Goal: Task Accomplishment & Management: Use online tool/utility

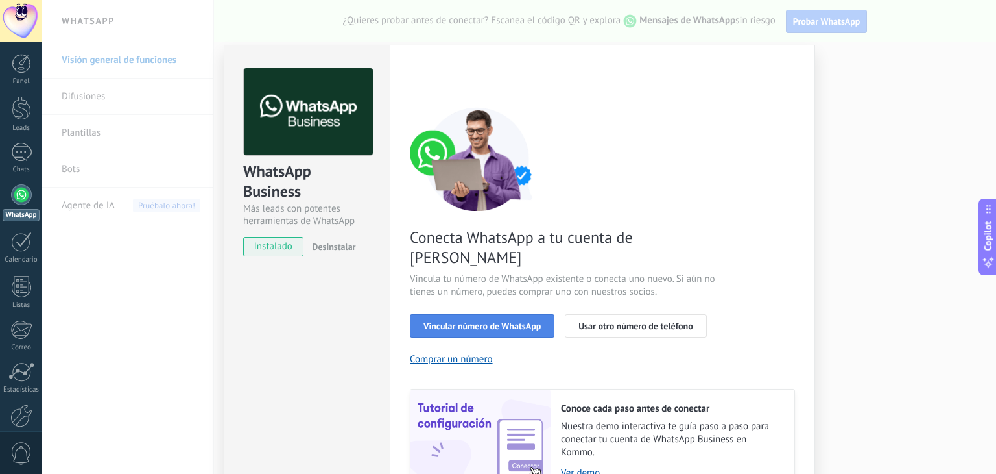
click at [514, 314] on button "Vincular número de WhatsApp" at bounding box center [482, 325] width 145 height 23
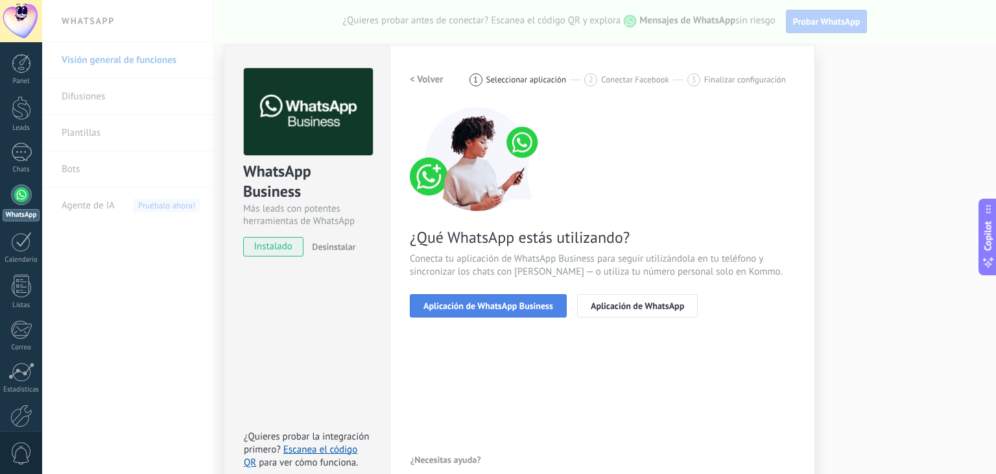
click at [511, 298] on button "Aplicación de WhatsApp Business" at bounding box center [488, 305] width 157 height 23
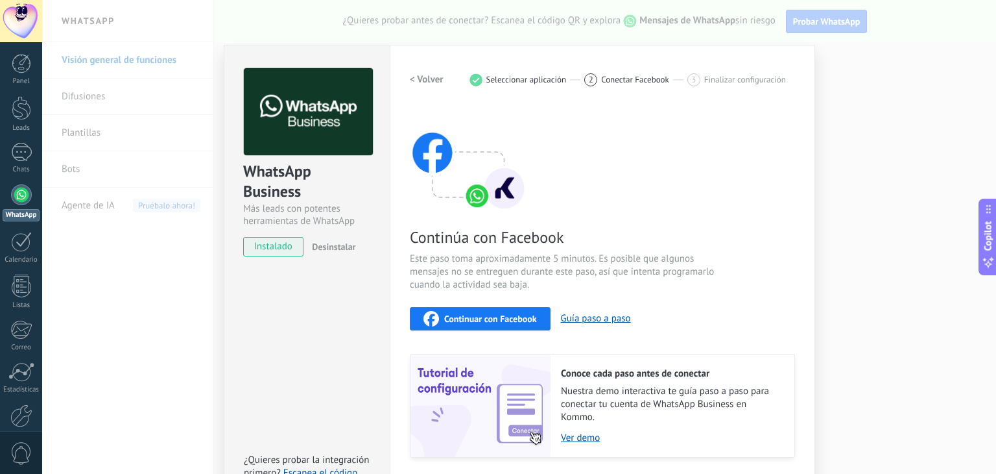
click at [500, 318] on span "Continuar con Facebook" at bounding box center [490, 318] width 93 height 9
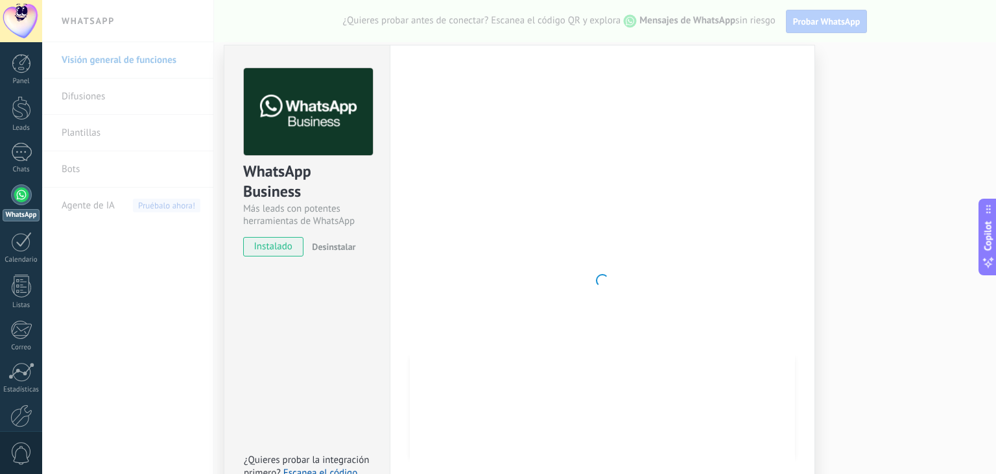
click at [592, 291] on div at bounding box center [602, 280] width 385 height 424
click at [339, 250] on span "Desinstalar" at bounding box center [333, 247] width 43 height 12
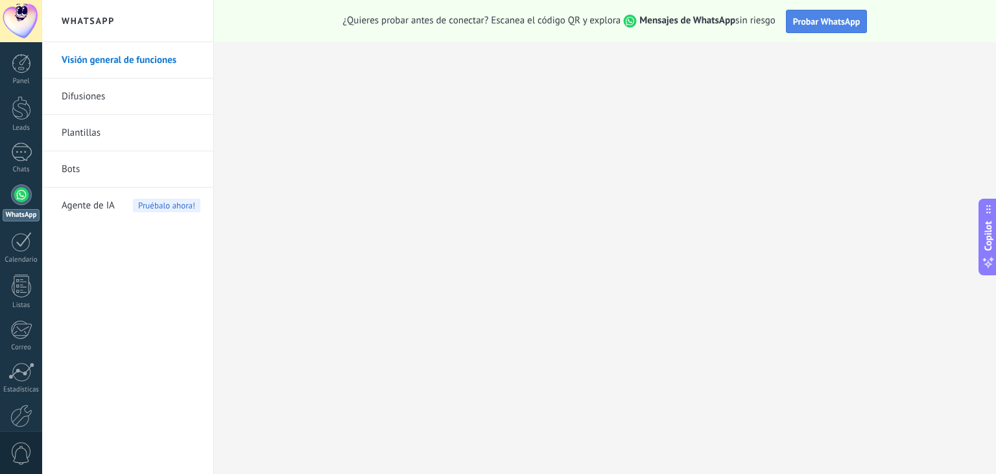
click at [807, 25] on span "Probar WhatsApp" at bounding box center [826, 22] width 67 height 12
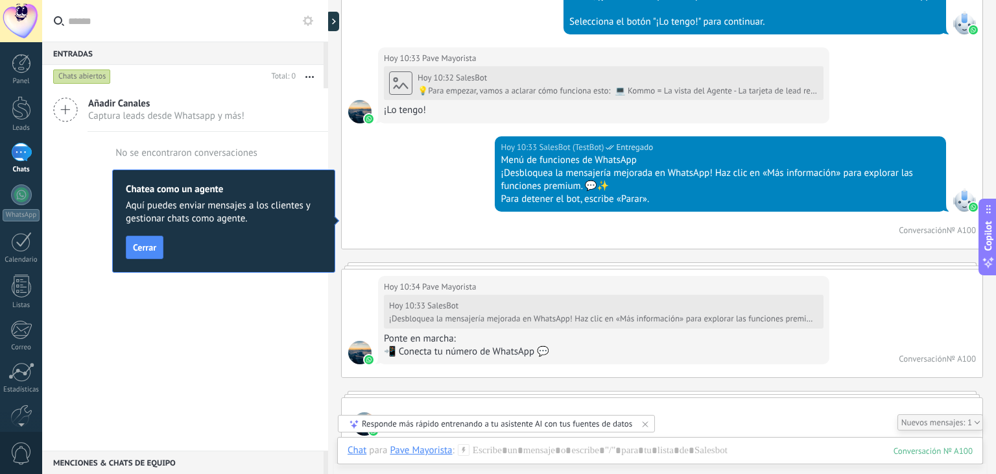
scroll to position [583, 0]
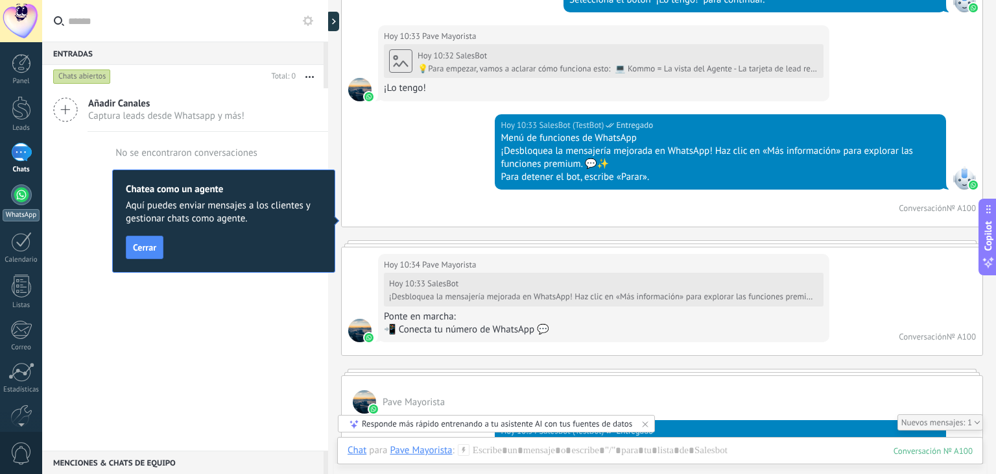
click at [23, 196] on div at bounding box center [21, 194] width 21 height 21
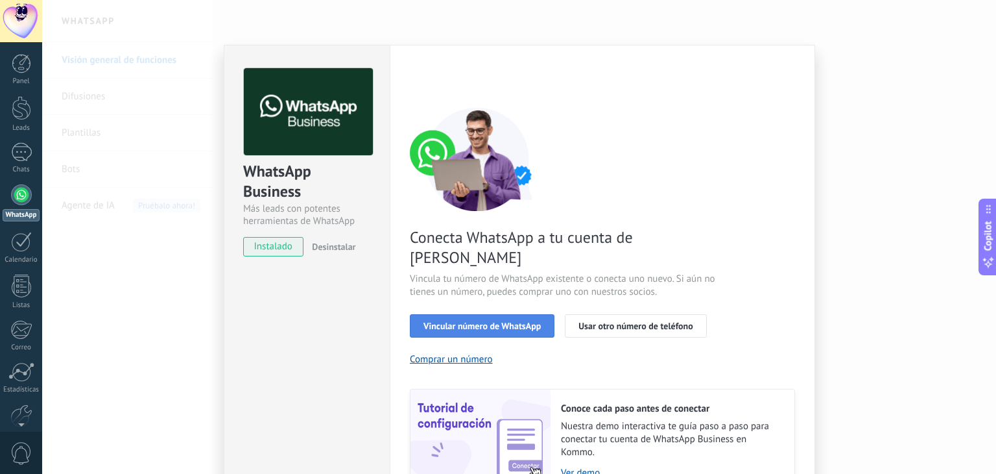
click at [462, 321] on span "Vincular número de WhatsApp" at bounding box center [482, 325] width 117 height 9
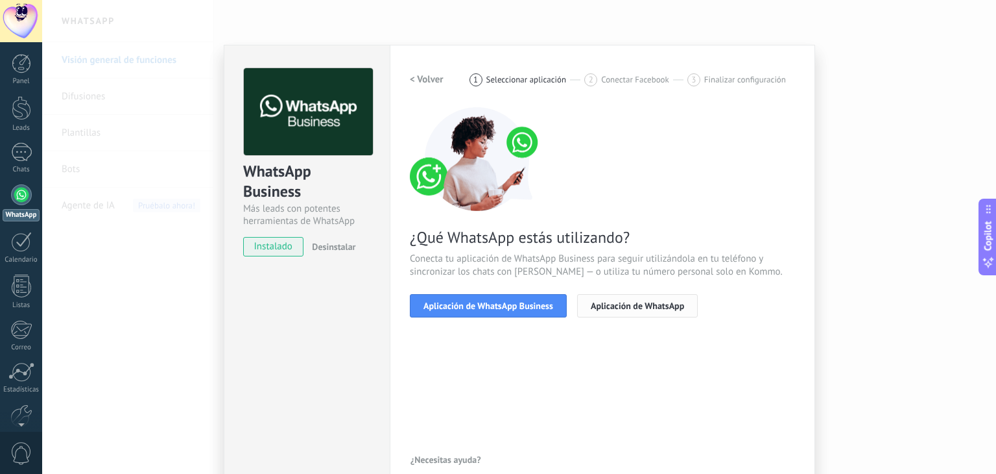
click at [653, 314] on button "Aplicación de WhatsApp" at bounding box center [637, 305] width 121 height 23
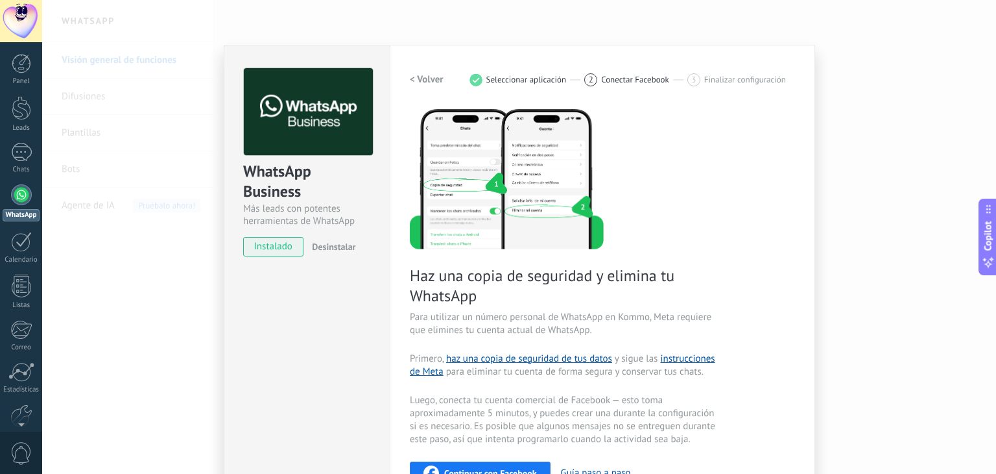
click at [153, 126] on div "WhatsApp Business Más leads con potentes herramientas de WhatsApp instalado Des…" at bounding box center [519, 237] width 954 height 474
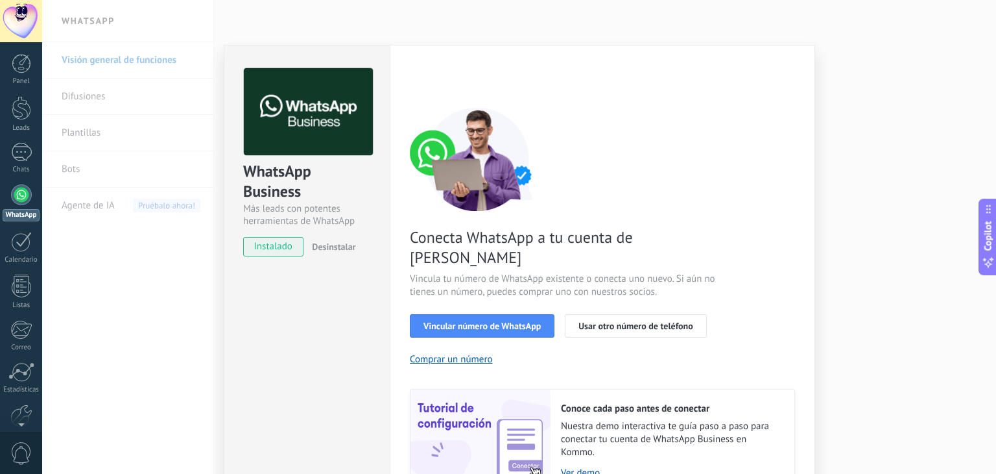
click at [19, 195] on div at bounding box center [21, 194] width 21 height 21
click at [18, 153] on div "1" at bounding box center [21, 152] width 21 height 19
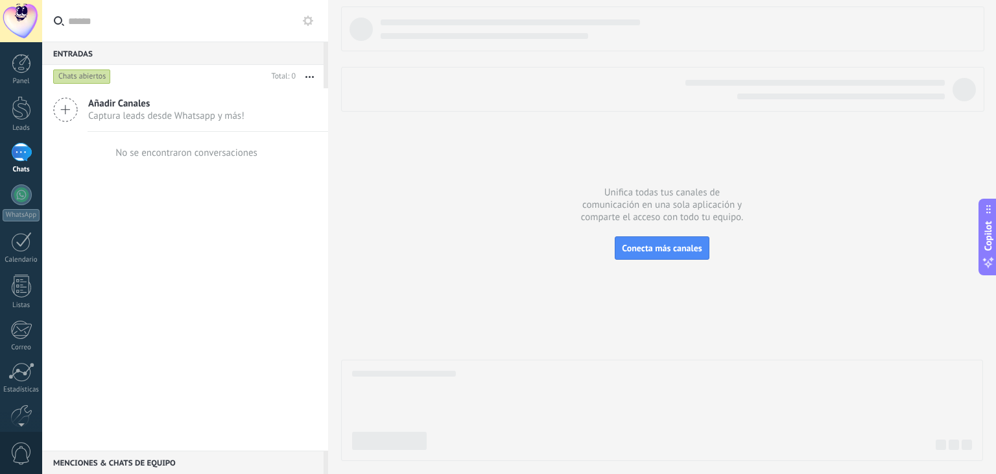
click at [309, 74] on button "button" at bounding box center [310, 76] width 28 height 23
click at [93, 30] on input "text" at bounding box center [193, 21] width 250 height 42
click at [651, 242] on span "Conecta más canales" at bounding box center [662, 248] width 80 height 12
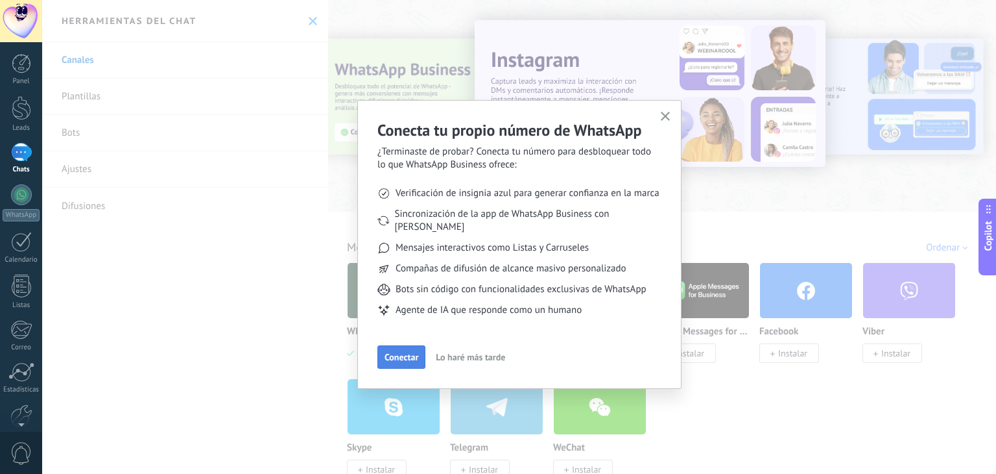
click at [396, 352] on span "Conectar" at bounding box center [402, 356] width 34 height 9
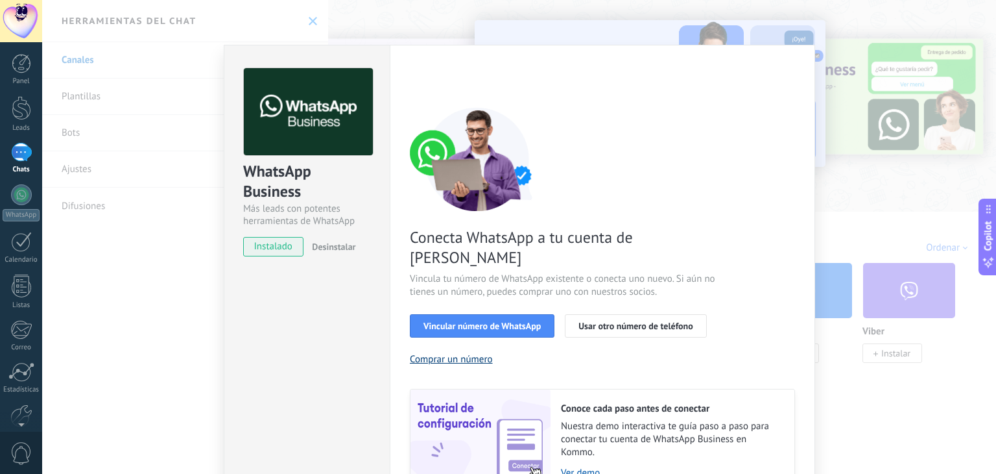
click at [439, 353] on button "Comprar un número" at bounding box center [451, 359] width 83 height 12
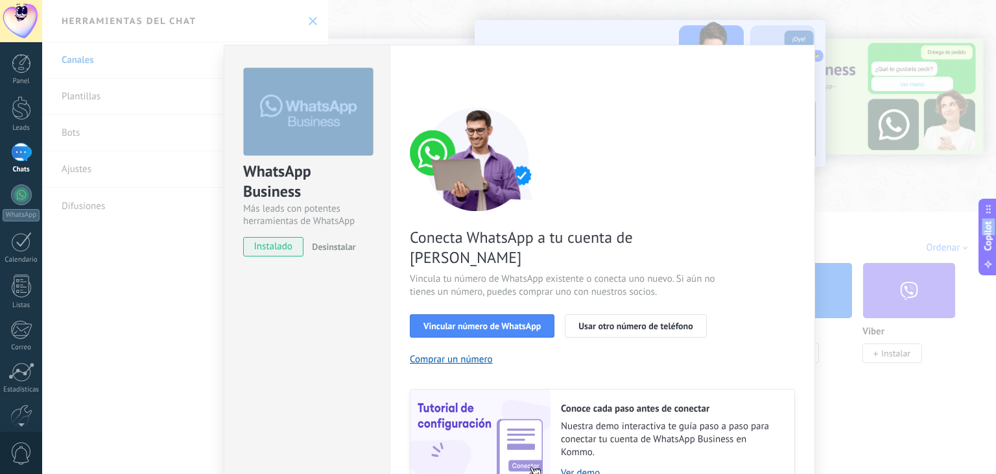
drag, startPoint x: 991, startPoint y: 149, endPoint x: 991, endPoint y: 237, distance: 88.2
click at [991, 237] on body ".abecls-1,.abecls-2{fill-rule:evenodd}.abecls-2{fill:#fff} .abhcls-1{fill:none}…" at bounding box center [498, 237] width 996 height 474
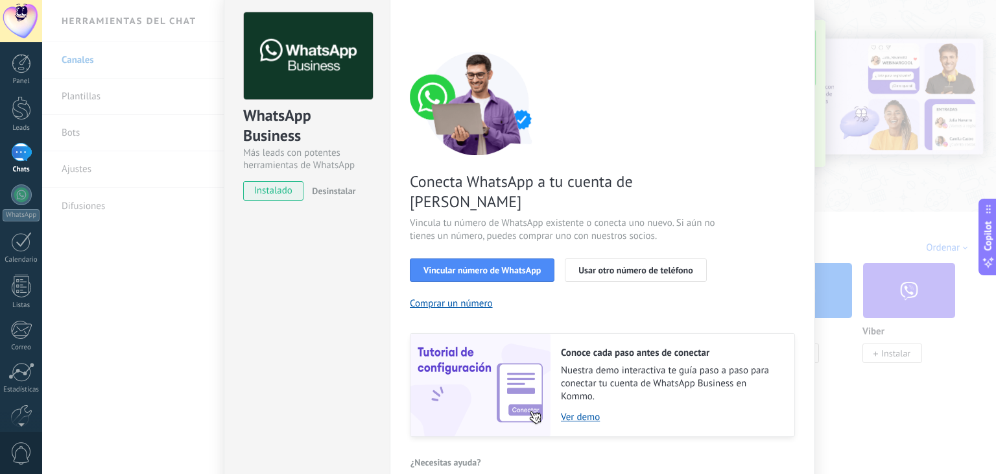
click at [235, 209] on div "WhatsApp Business Más leads con potentes herramientas de WhatsApp instalado Des…" at bounding box center [306, 100] width 165 height 221
click at [676, 265] on span "Usar otro número de teléfono" at bounding box center [636, 269] width 114 height 9
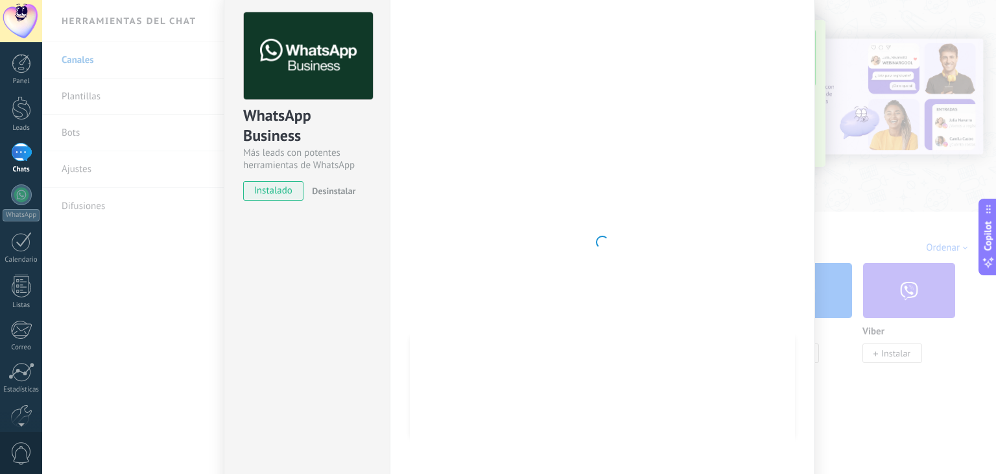
click at [278, 193] on span "instalado" at bounding box center [273, 190] width 59 height 19
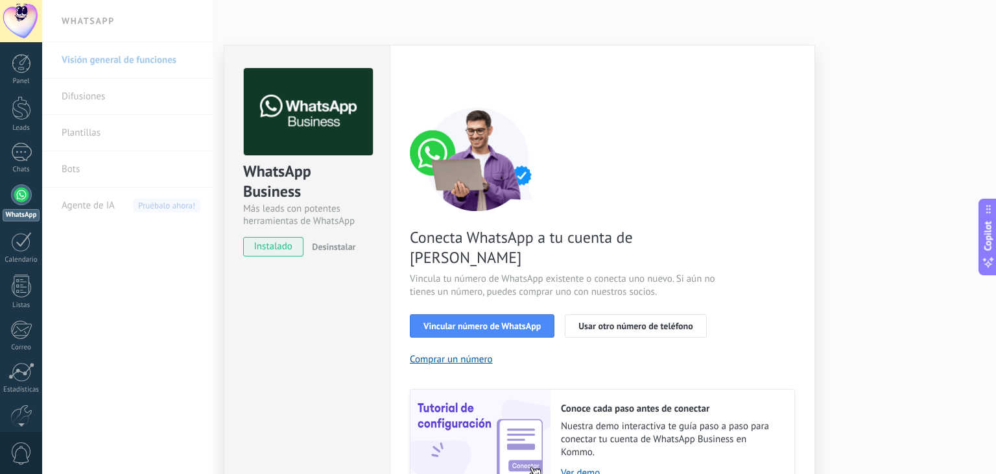
click at [265, 245] on span "instalado" at bounding box center [273, 246] width 59 height 19
click at [478, 321] on span "Vincular número de WhatsApp" at bounding box center [482, 325] width 117 height 9
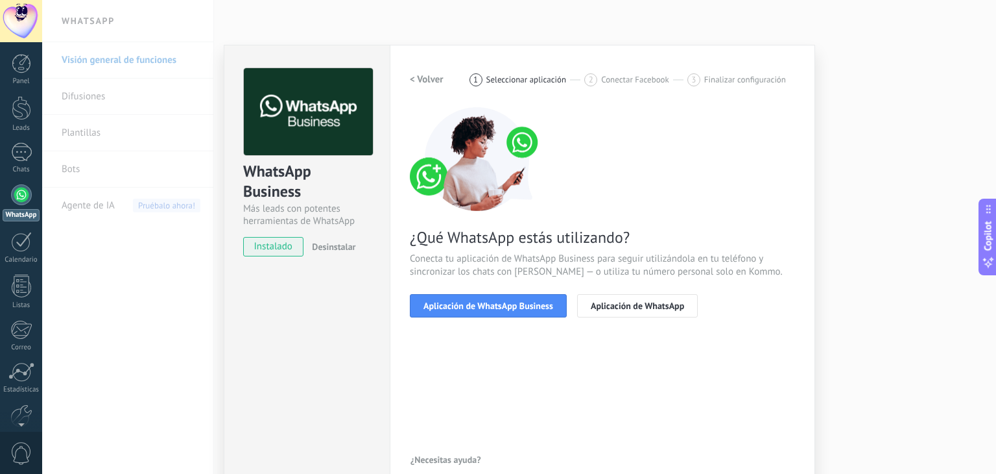
click at [478, 307] on span "Aplicación de WhatsApp Business" at bounding box center [489, 305] width 130 height 9
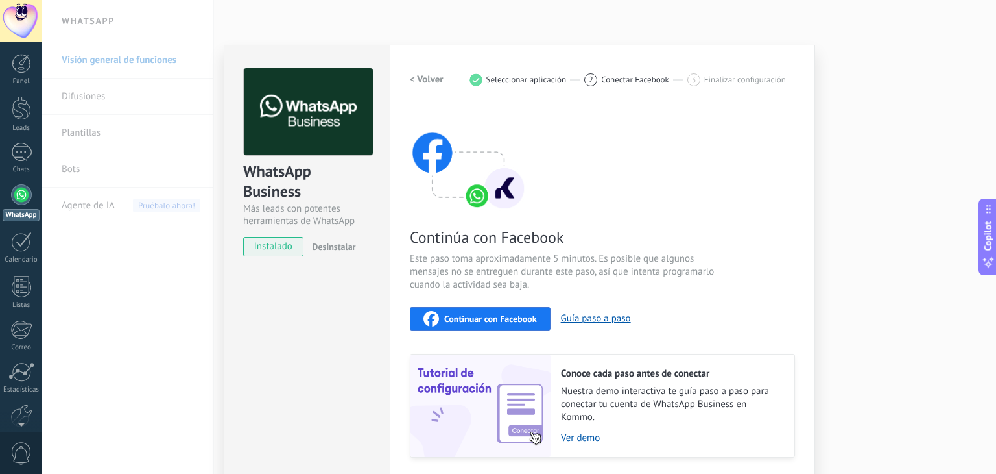
click at [489, 314] on span "Continuar con Facebook" at bounding box center [490, 318] width 93 height 9
click at [474, 309] on button "Continuar con Facebook" at bounding box center [480, 318] width 141 height 23
click at [247, 255] on span "instalado" at bounding box center [273, 246] width 59 height 19
